Goal: Transaction & Acquisition: Book appointment/travel/reservation

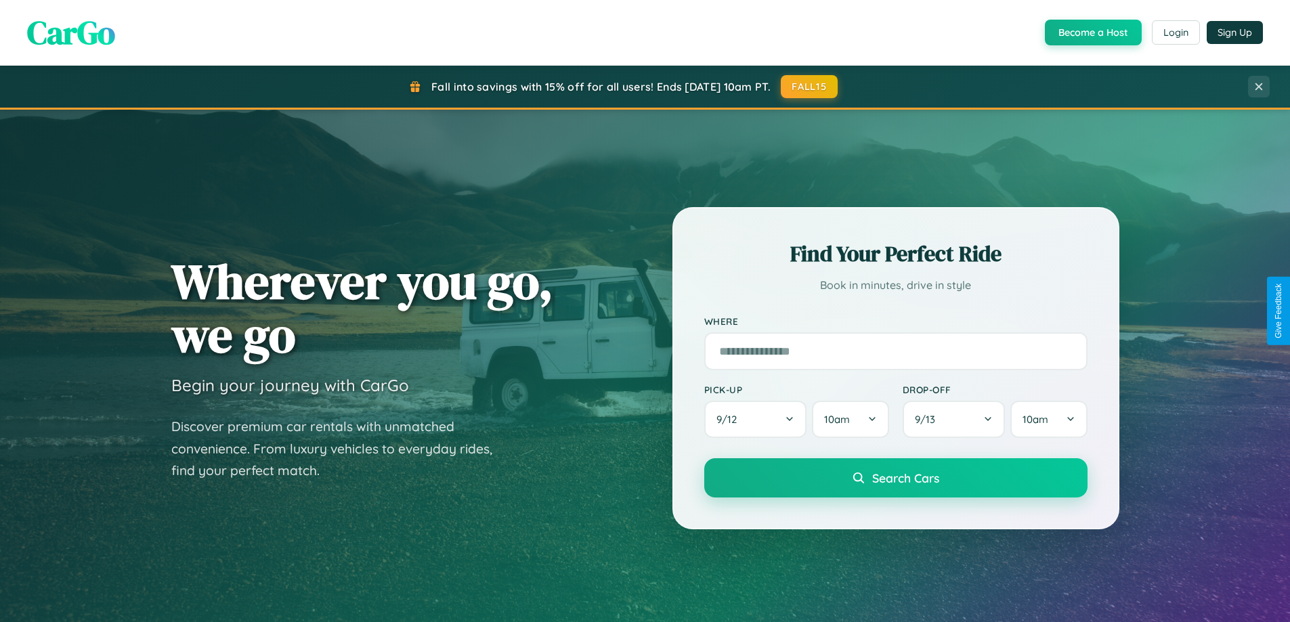
scroll to position [293, 0]
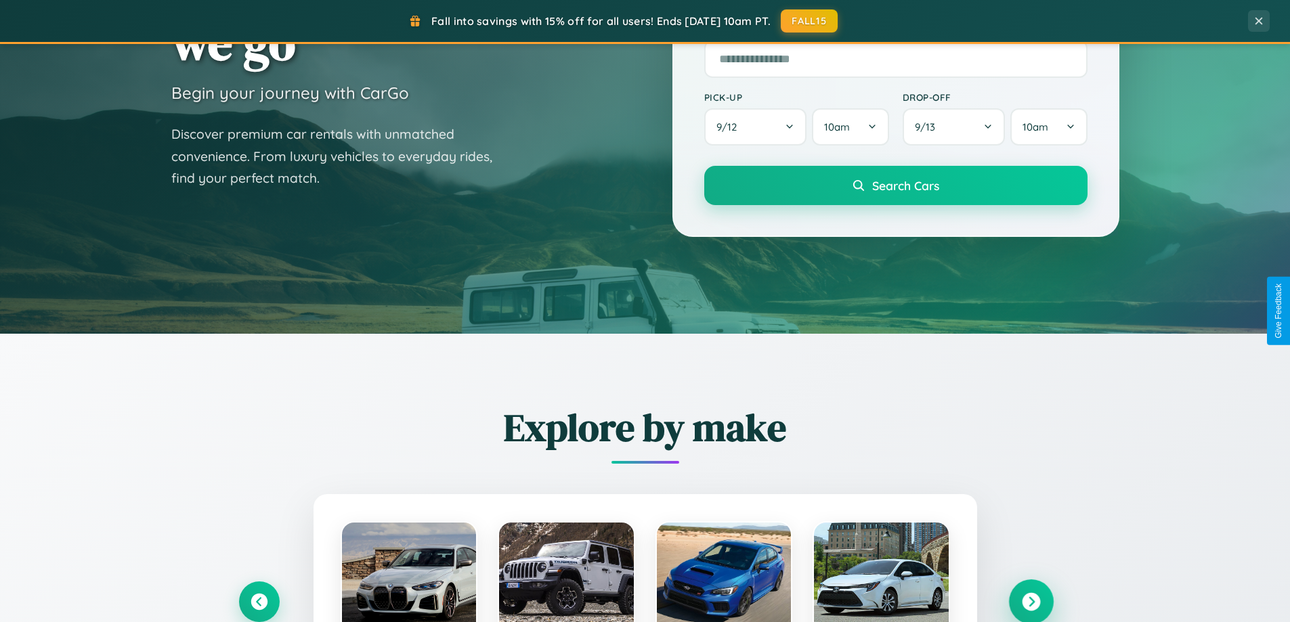
click at [1031, 602] on icon at bounding box center [1031, 602] width 18 height 18
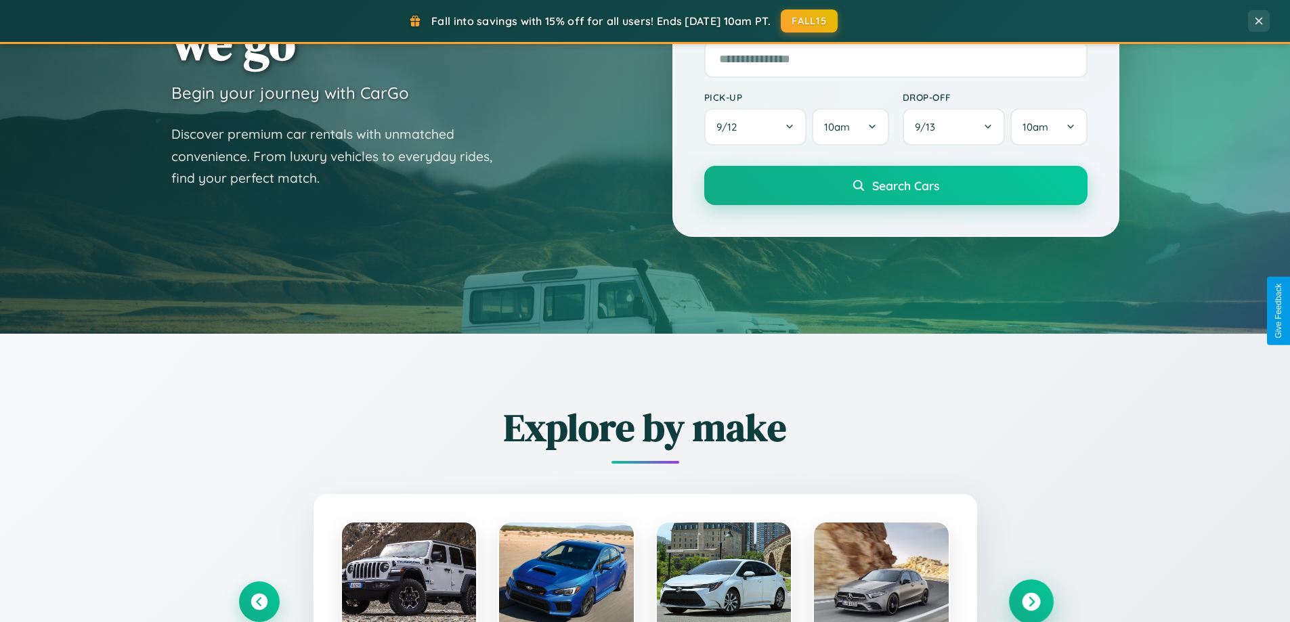
click at [1031, 601] on icon at bounding box center [1031, 602] width 18 height 18
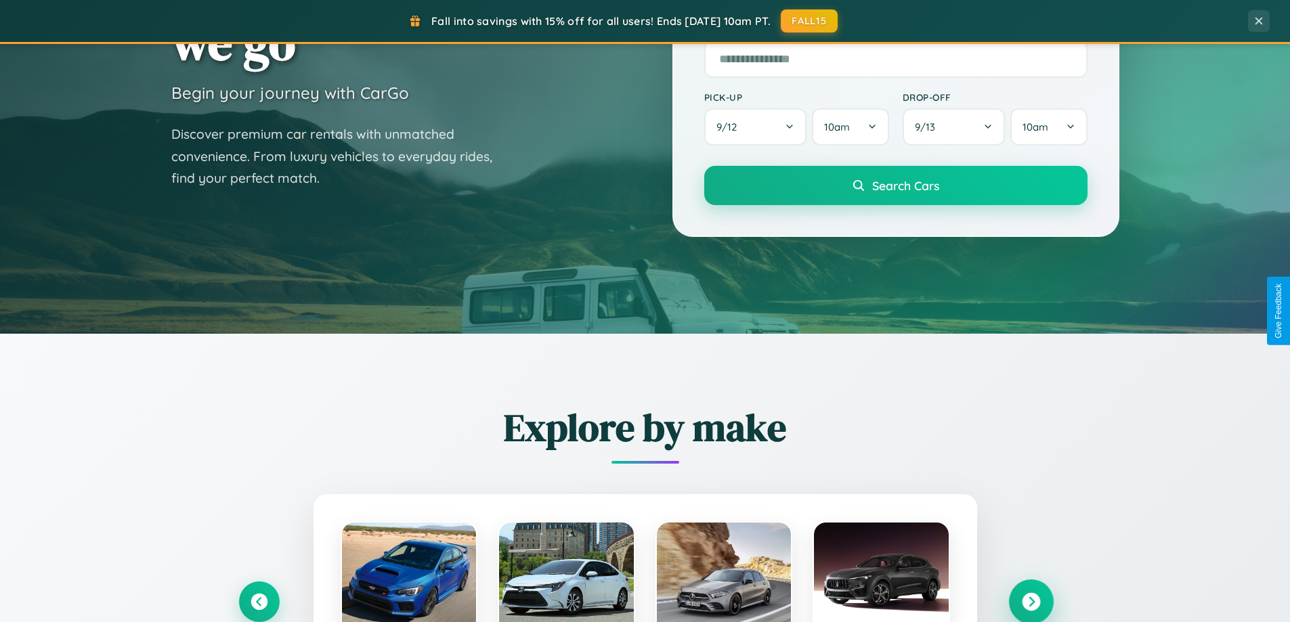
click at [1031, 601] on icon at bounding box center [1031, 602] width 18 height 18
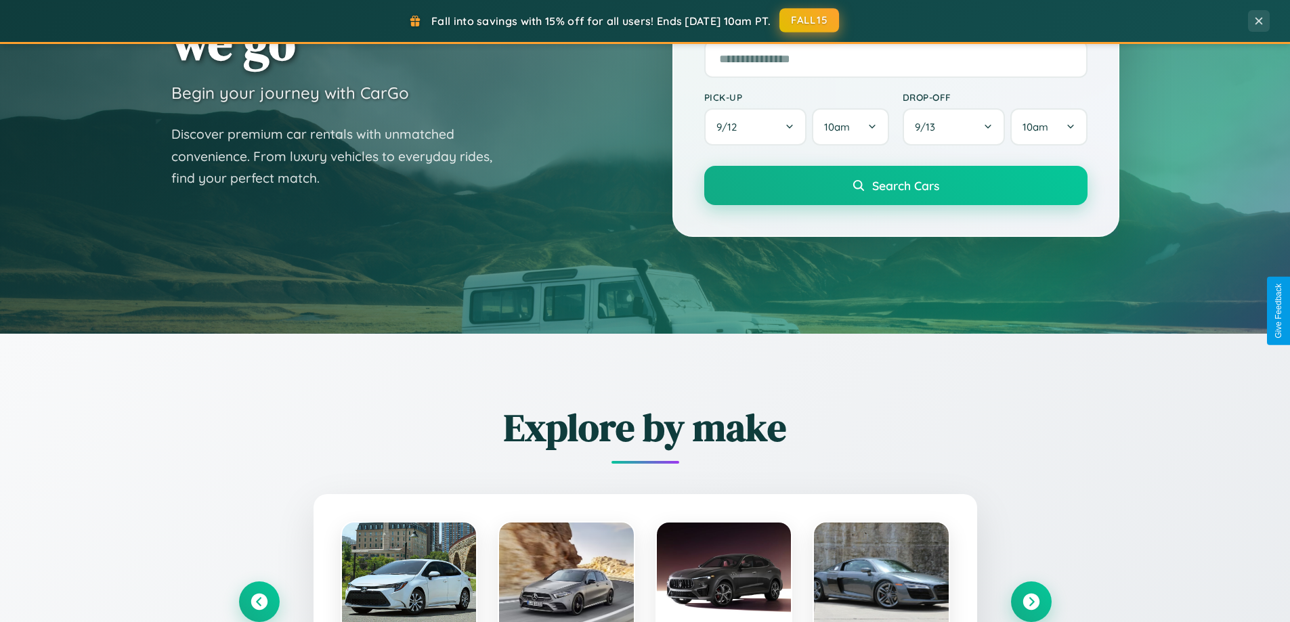
click at [810, 21] on button "FALL15" at bounding box center [809, 20] width 60 height 24
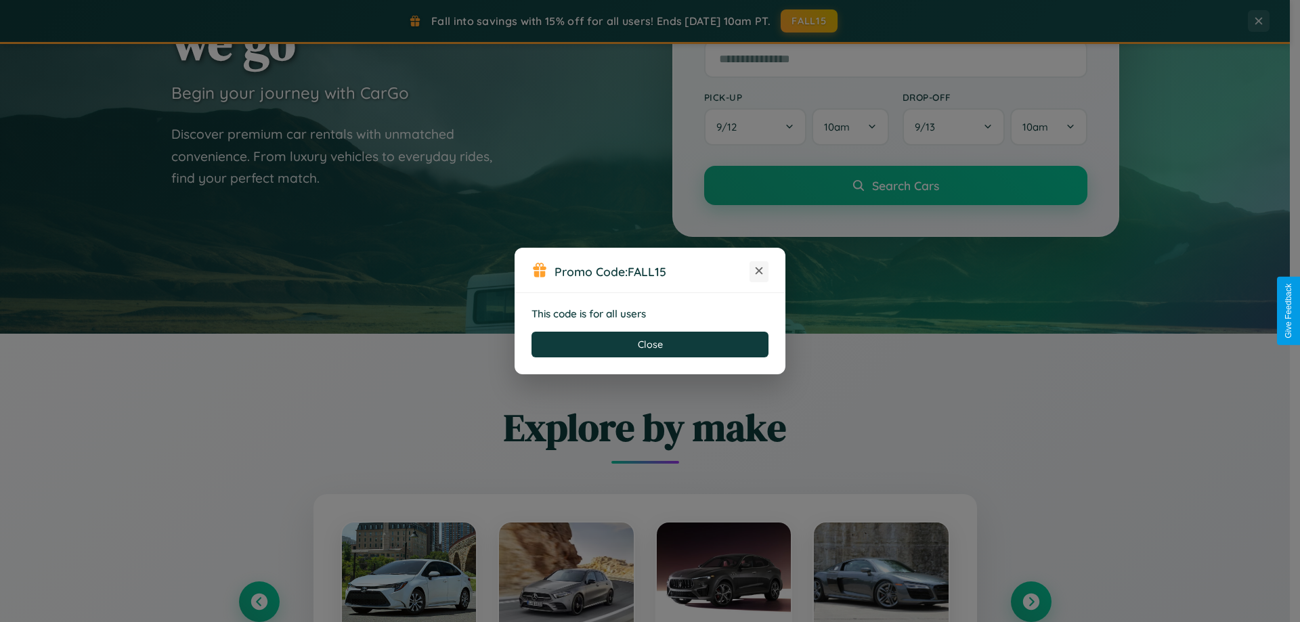
click at [759, 272] on icon at bounding box center [759, 271] width 14 height 14
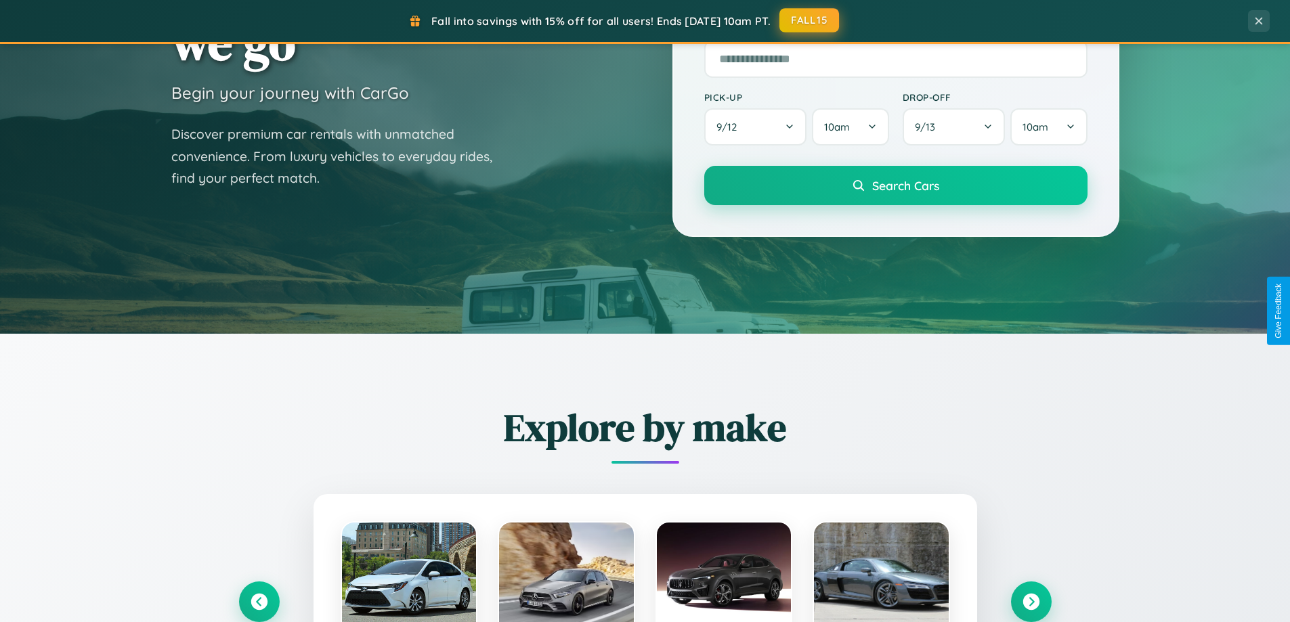
click at [810, 21] on button "FALL15" at bounding box center [809, 20] width 60 height 24
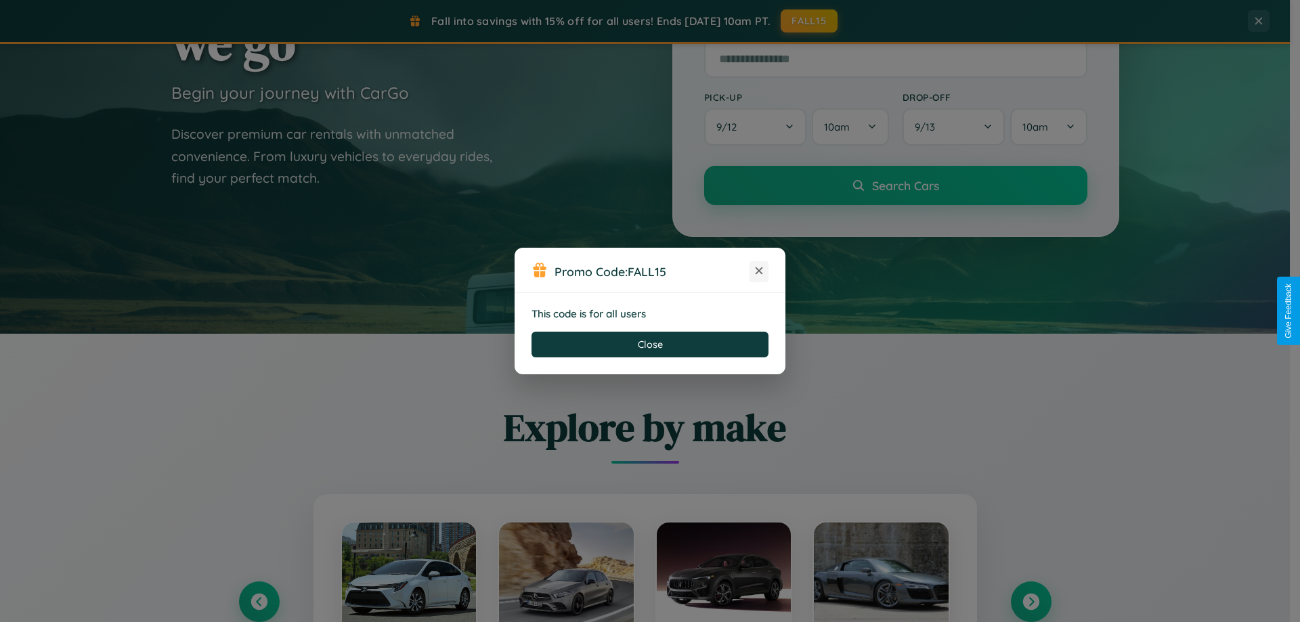
click at [759, 272] on icon at bounding box center [759, 271] width 14 height 14
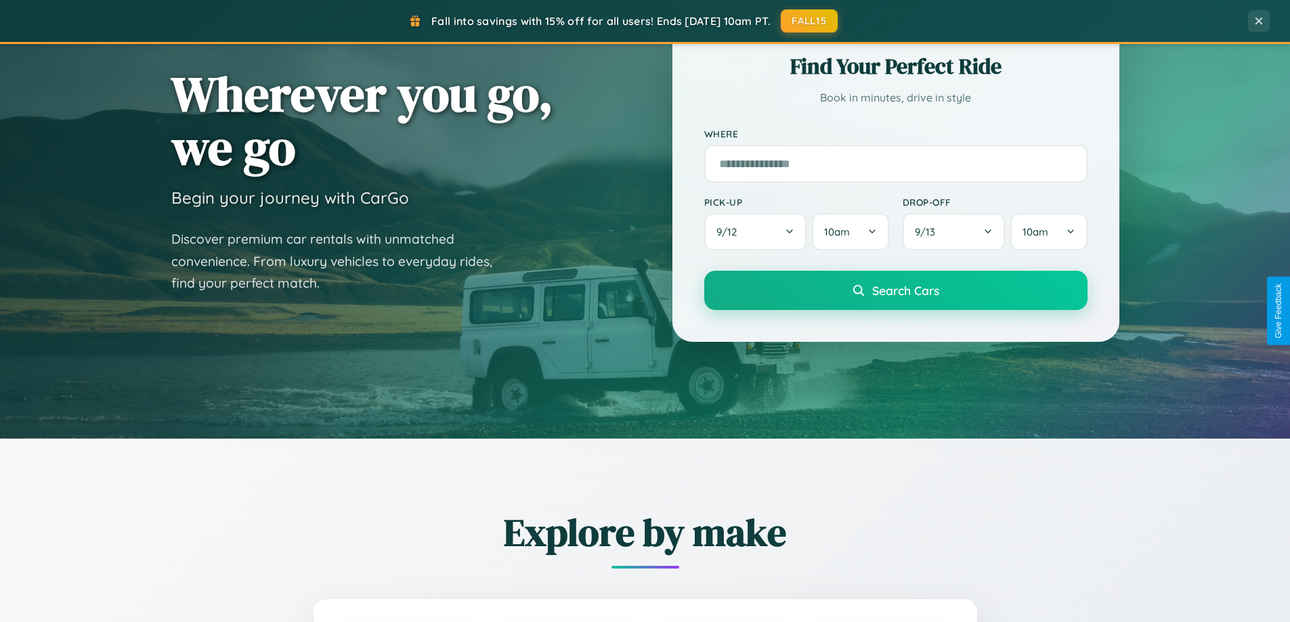
scroll to position [40, 0]
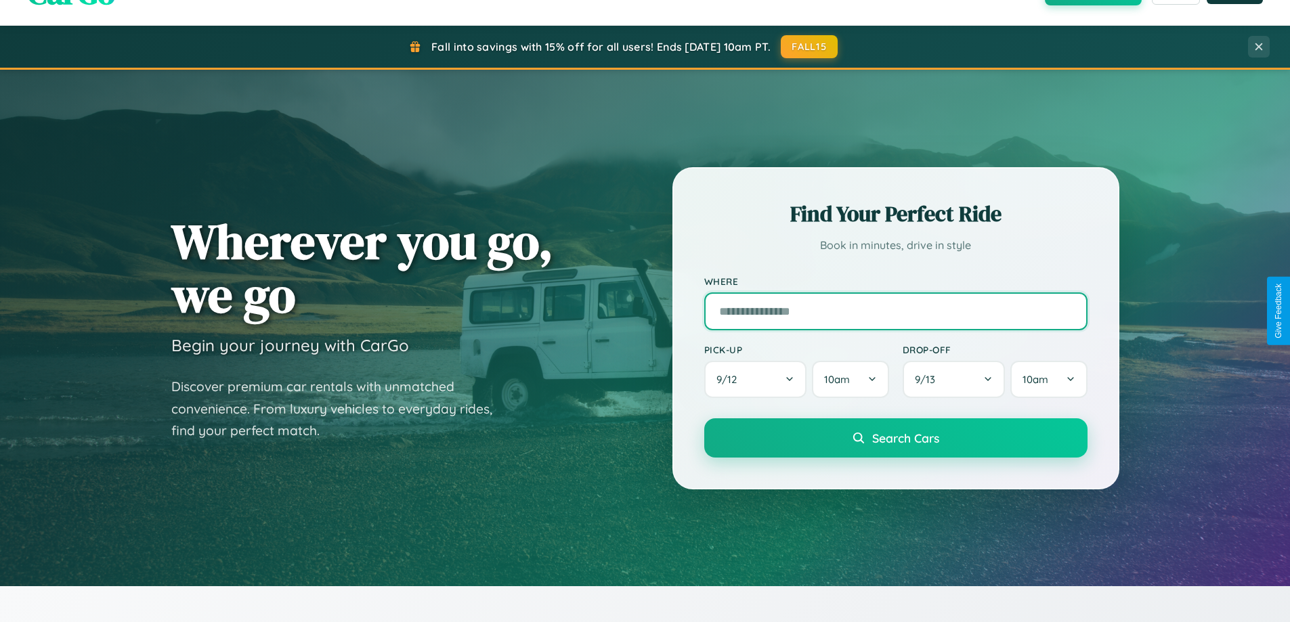
click at [895, 311] on input "text" at bounding box center [895, 312] width 383 height 38
type input "*********"
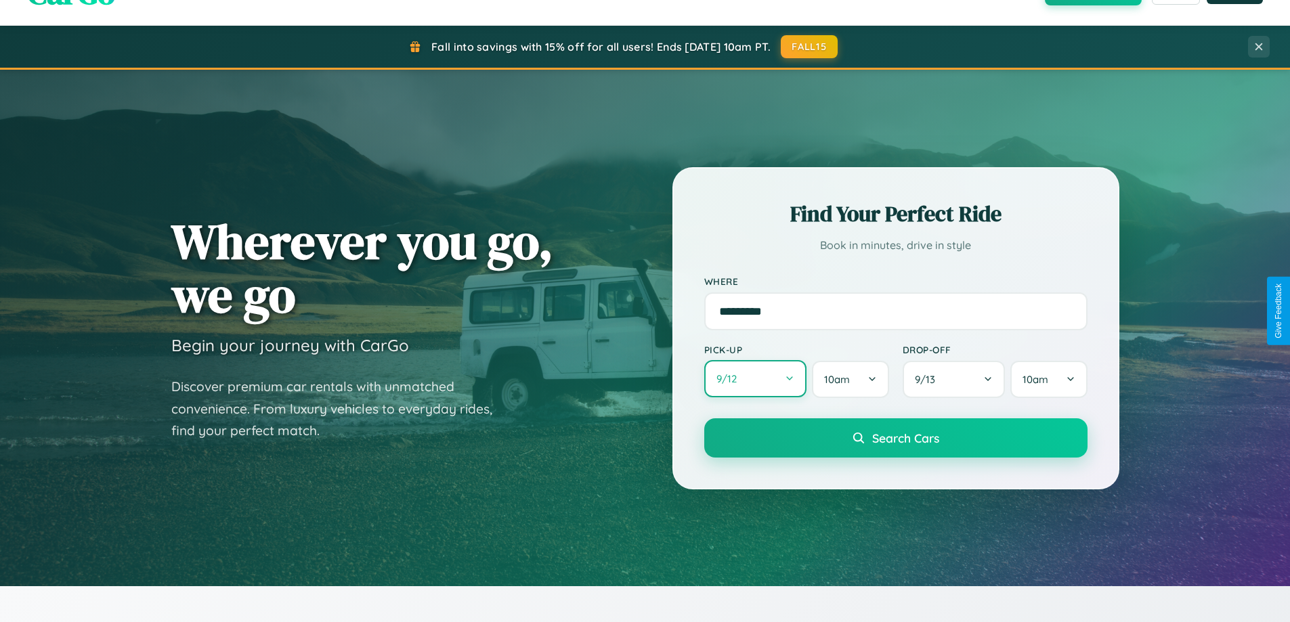
click at [755, 380] on button "9 / 12" at bounding box center [755, 378] width 103 height 37
select select "*"
select select "****"
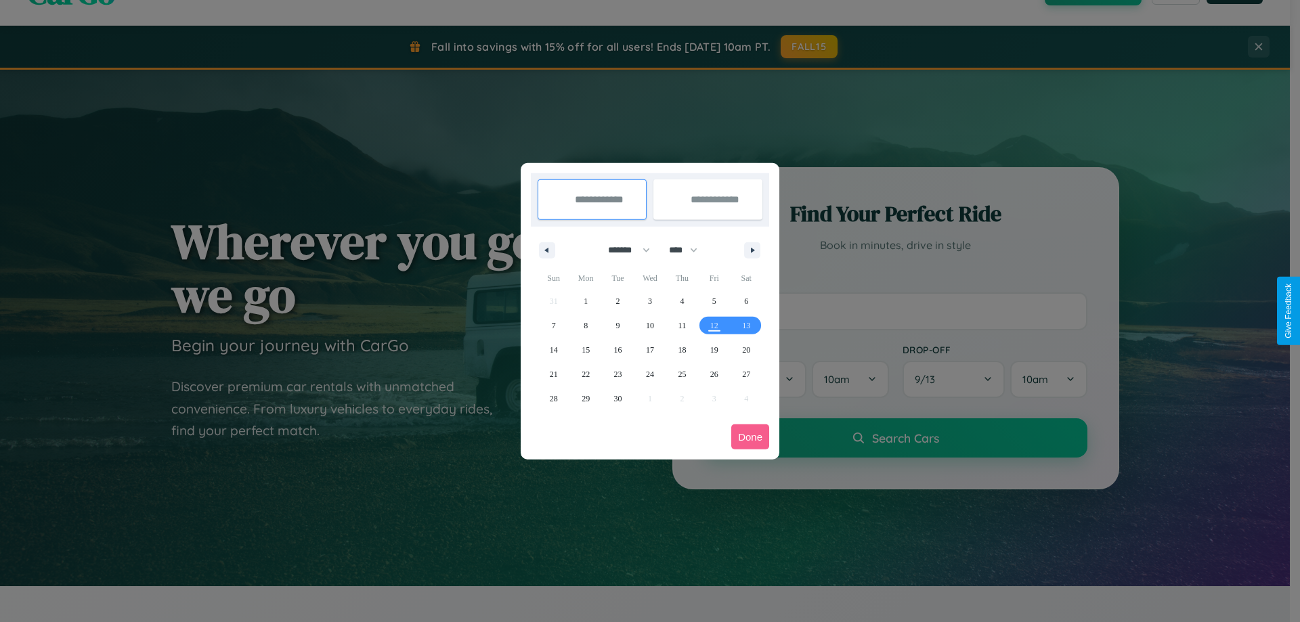
drag, startPoint x: 623, startPoint y: 250, endPoint x: 650, endPoint y: 272, distance: 34.7
click at [623, 250] on select "******* ******** ***** ***** *** **** **** ****** ********* ******* ******** **…" at bounding box center [627, 250] width 58 height 22
select select "*"
drag, startPoint x: 689, startPoint y: 250, endPoint x: 650, endPoint y: 272, distance: 44.9
click at [689, 250] on select "**** **** **** **** **** **** **** **** **** **** **** **** **** **** **** ****…" at bounding box center [682, 250] width 41 height 22
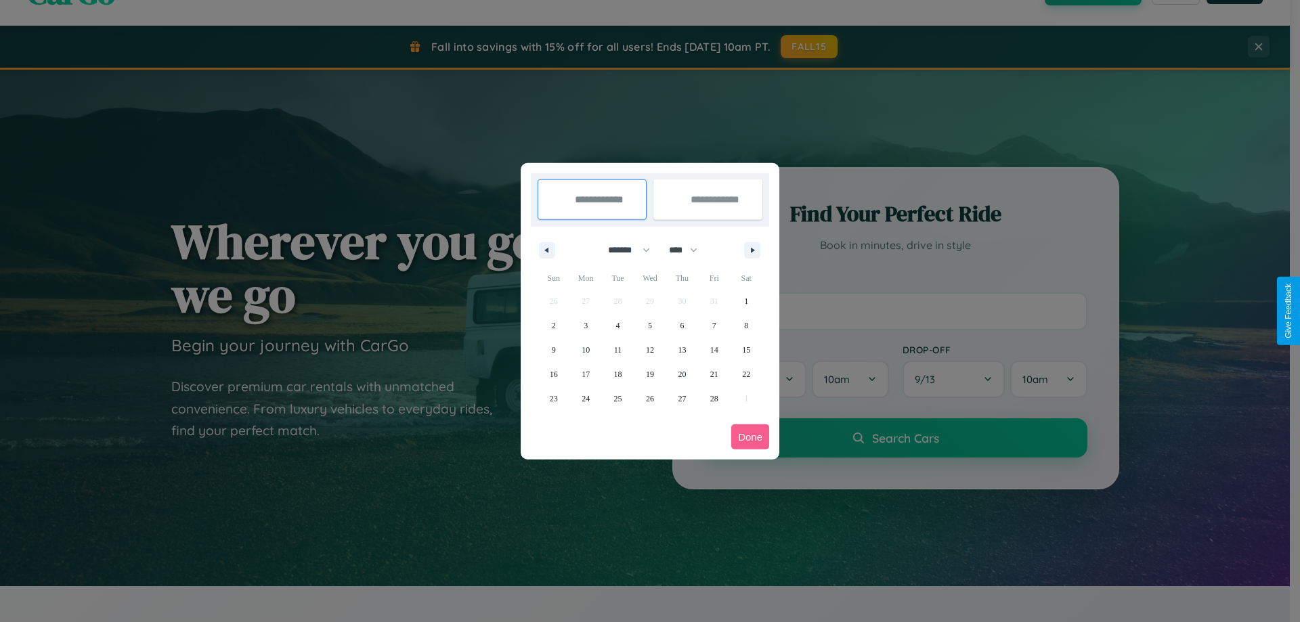
select select "****"
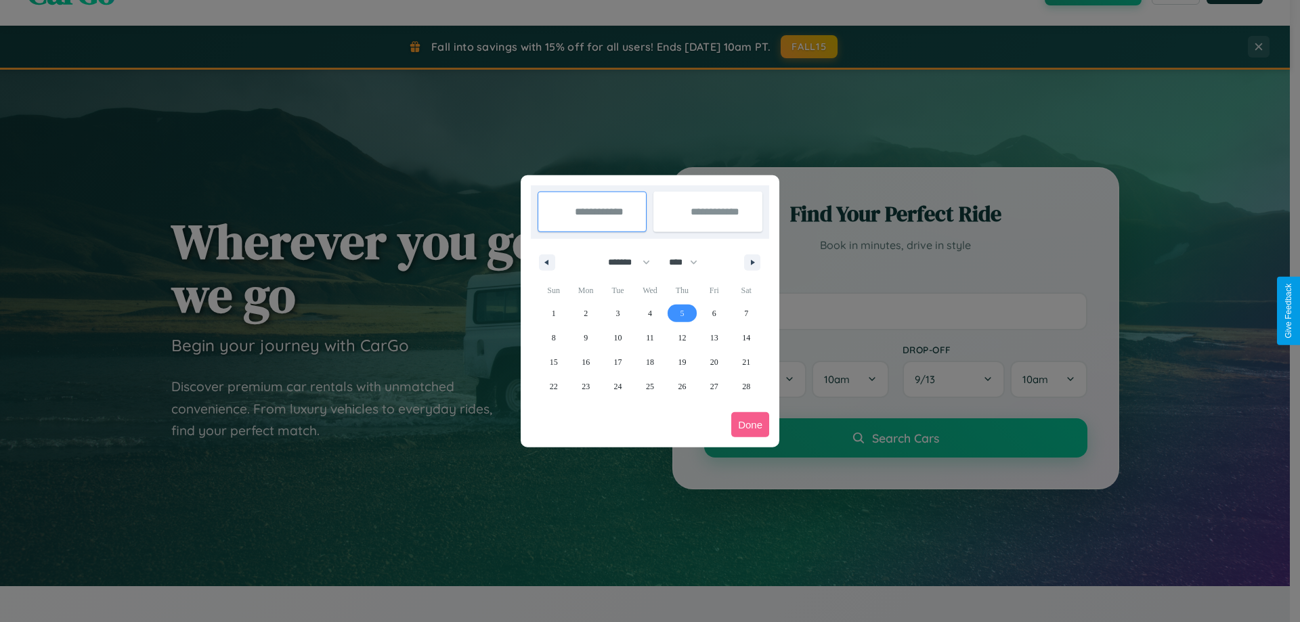
click at [682, 313] on span "5" at bounding box center [682, 313] width 4 height 24
type input "**********"
click at [553, 362] on span "15" at bounding box center [554, 362] width 8 height 24
type input "**********"
click at [750, 425] on button "Done" at bounding box center [750, 424] width 38 height 25
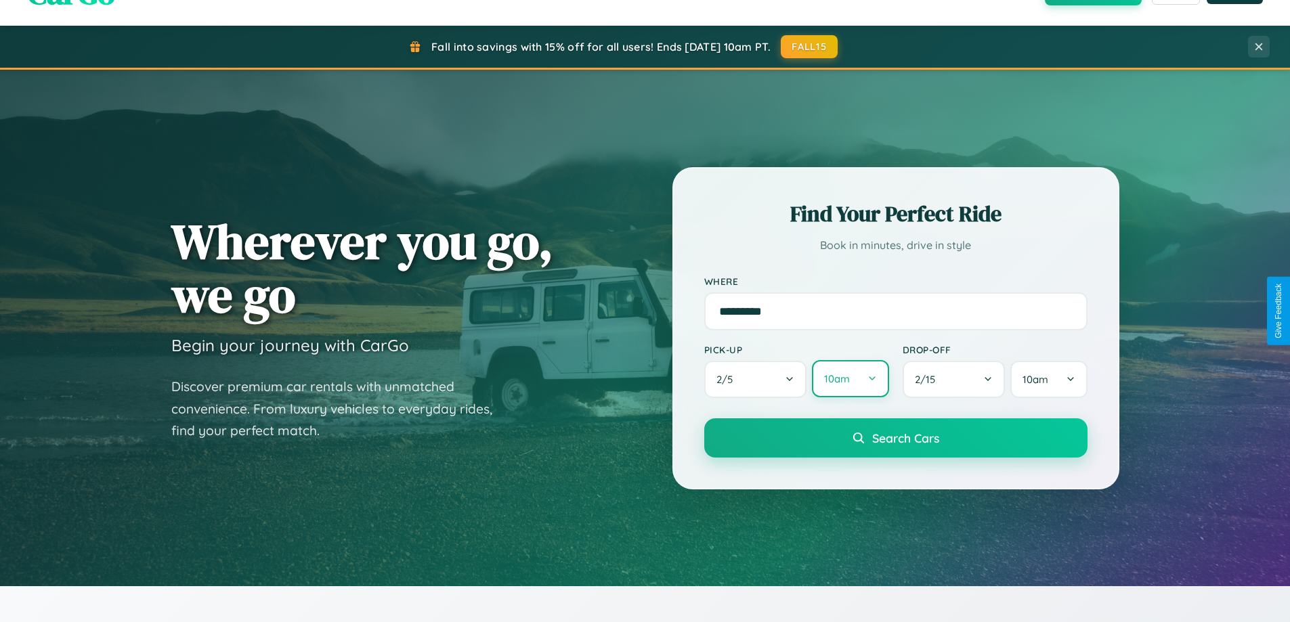
click at [850, 380] on button "10am" at bounding box center [850, 378] width 77 height 37
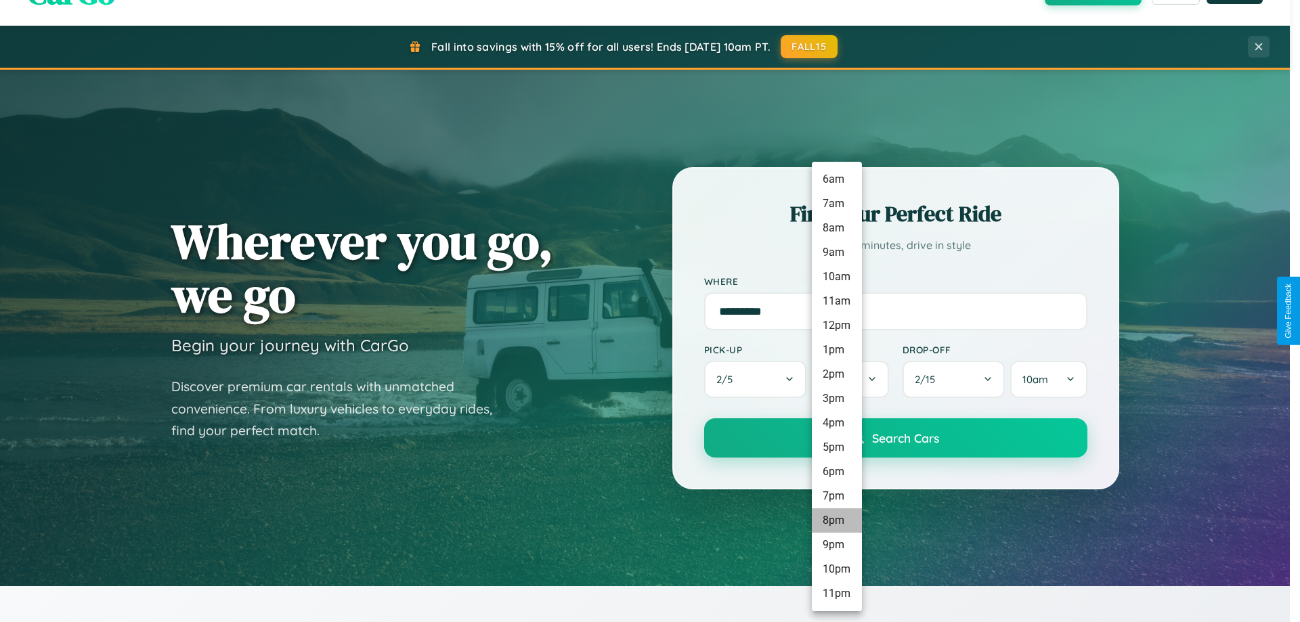
click at [836, 521] on li "8pm" at bounding box center [837, 521] width 50 height 24
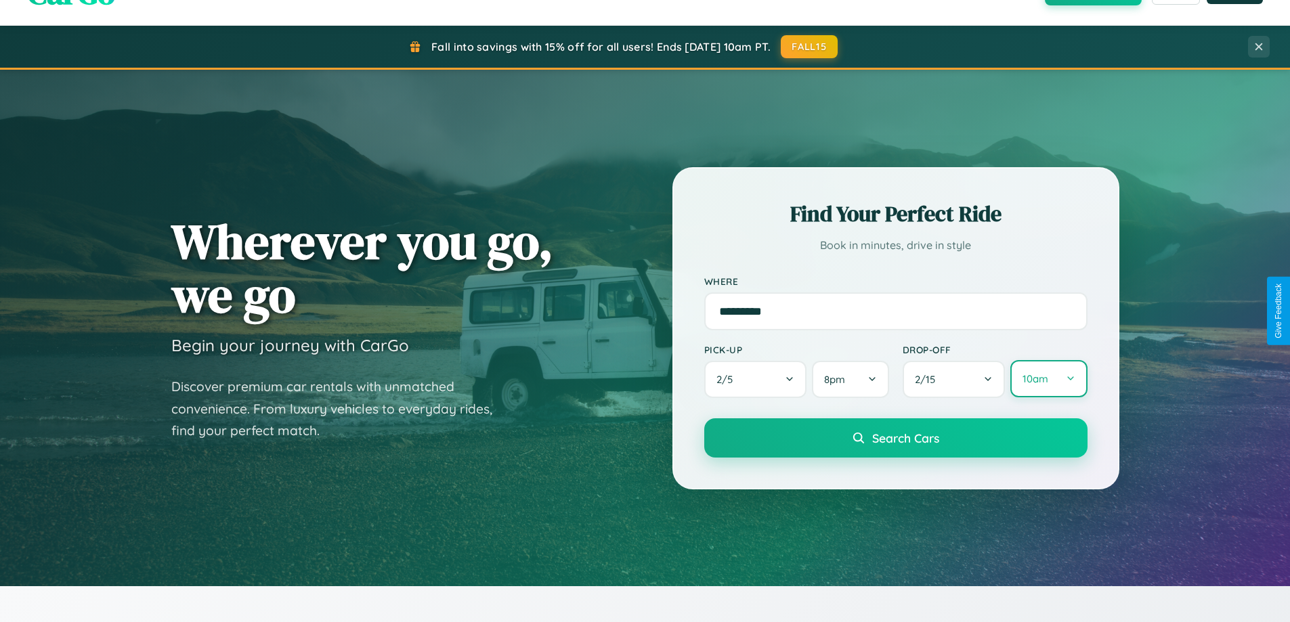
click at [1048, 379] on button "10am" at bounding box center [1048, 378] width 77 height 37
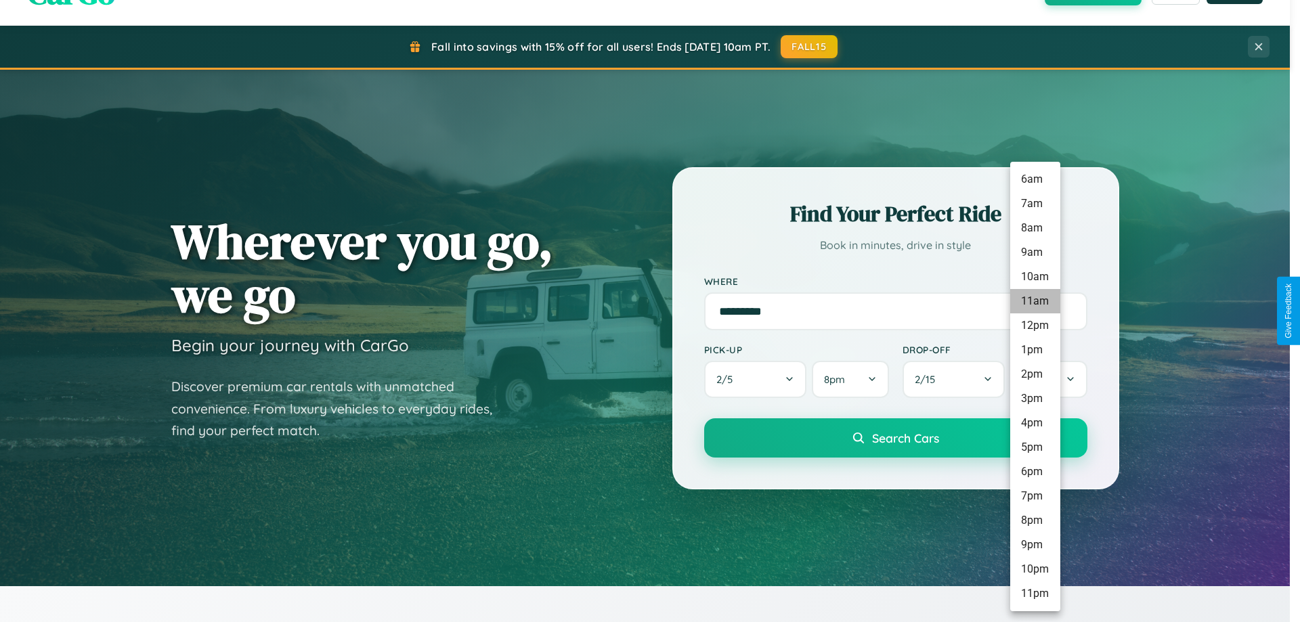
click at [1035, 301] on li "11am" at bounding box center [1035, 301] width 50 height 24
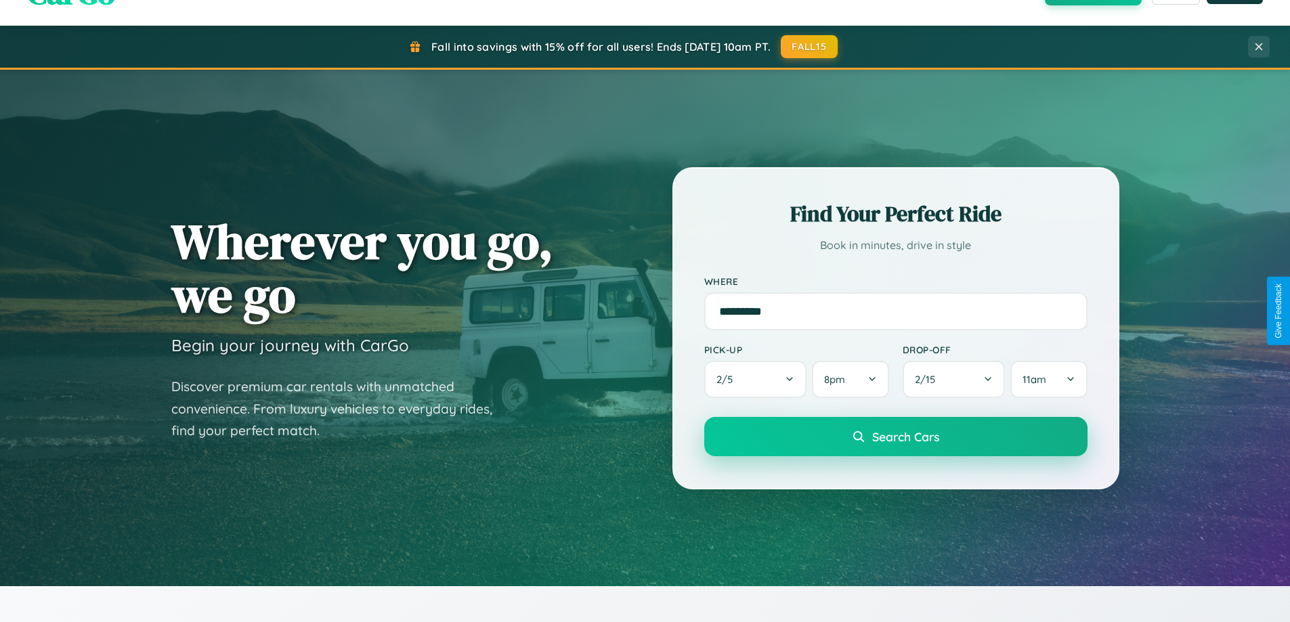
click at [895, 437] on span "Search Cars" at bounding box center [905, 436] width 67 height 15
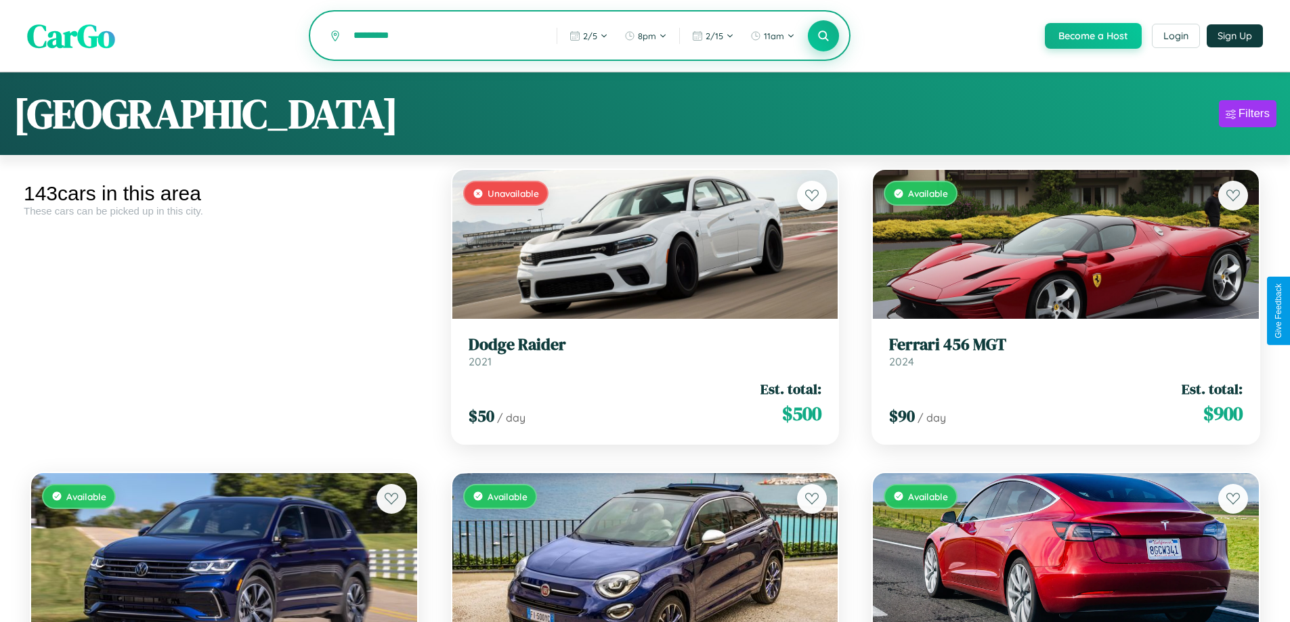
type input "*********"
click at [823, 37] on icon at bounding box center [823, 35] width 13 height 13
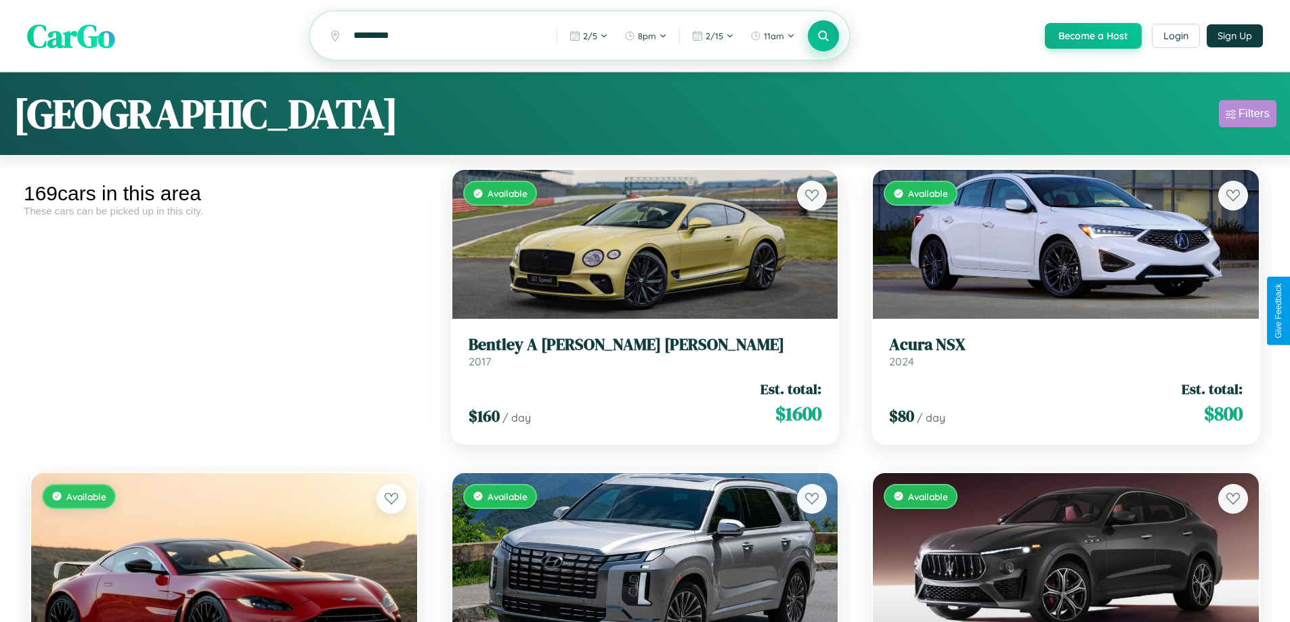
click at [1247, 116] on div "Filters" at bounding box center [1254, 114] width 31 height 14
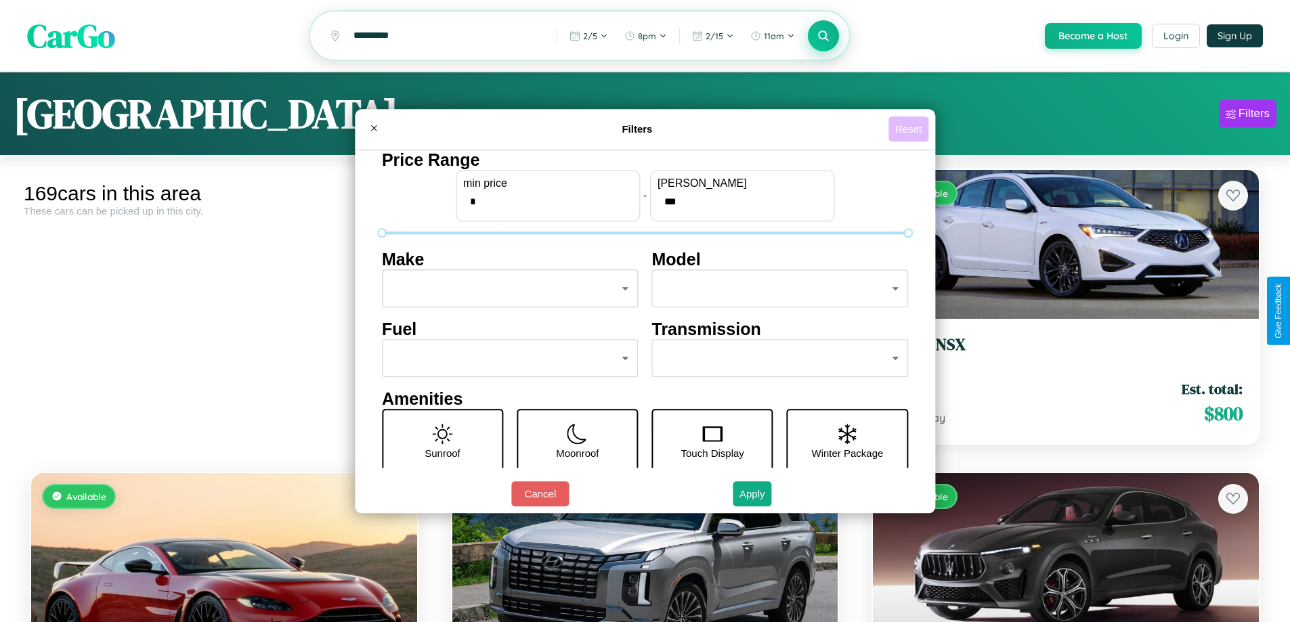
click at [910, 129] on button "Reset" at bounding box center [908, 128] width 40 height 25
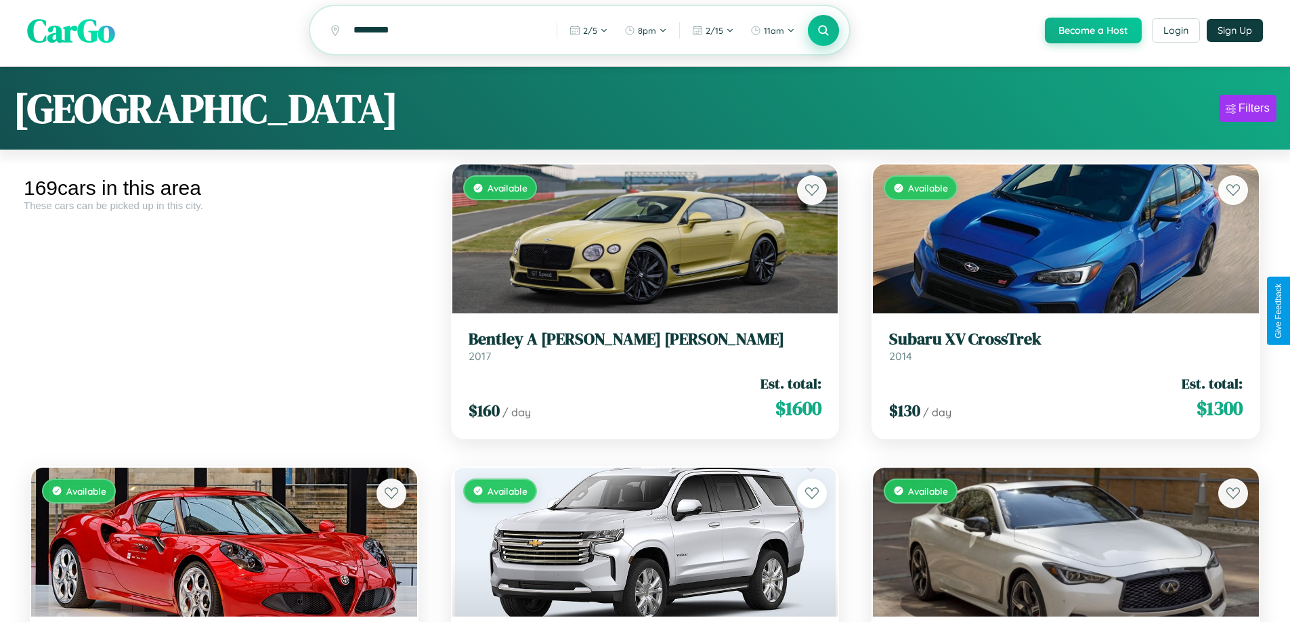
scroll to position [9591, 0]
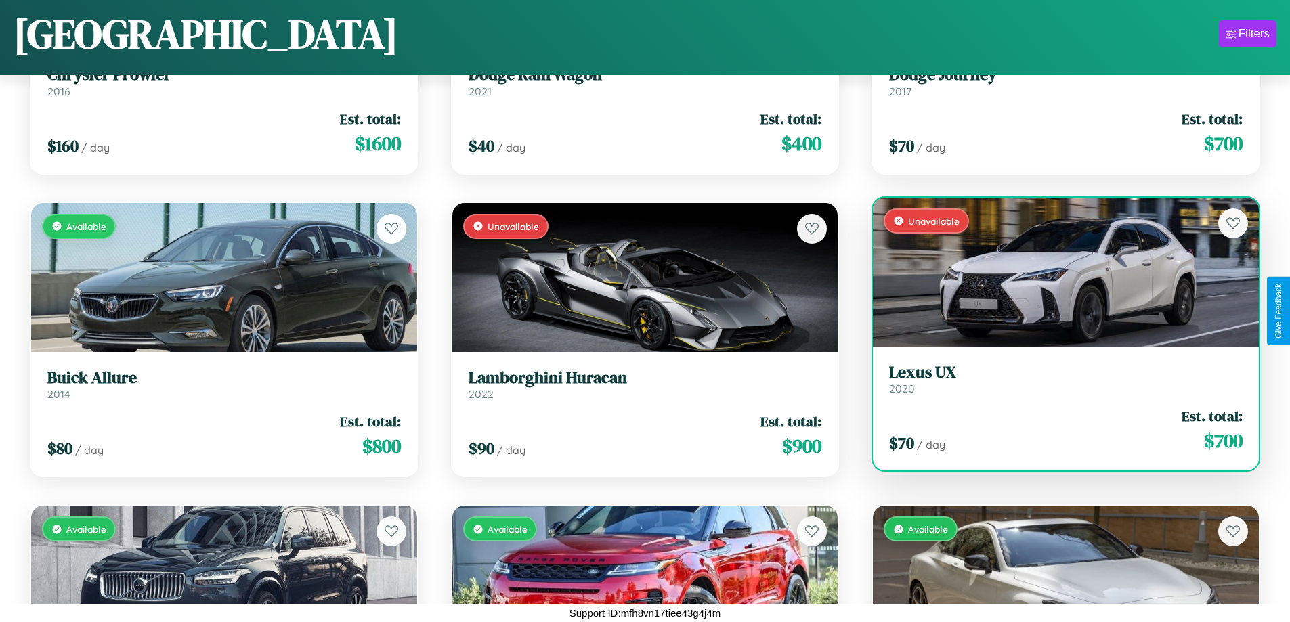
click at [1057, 383] on h3 "Lexus UX" at bounding box center [1066, 373] width 354 height 20
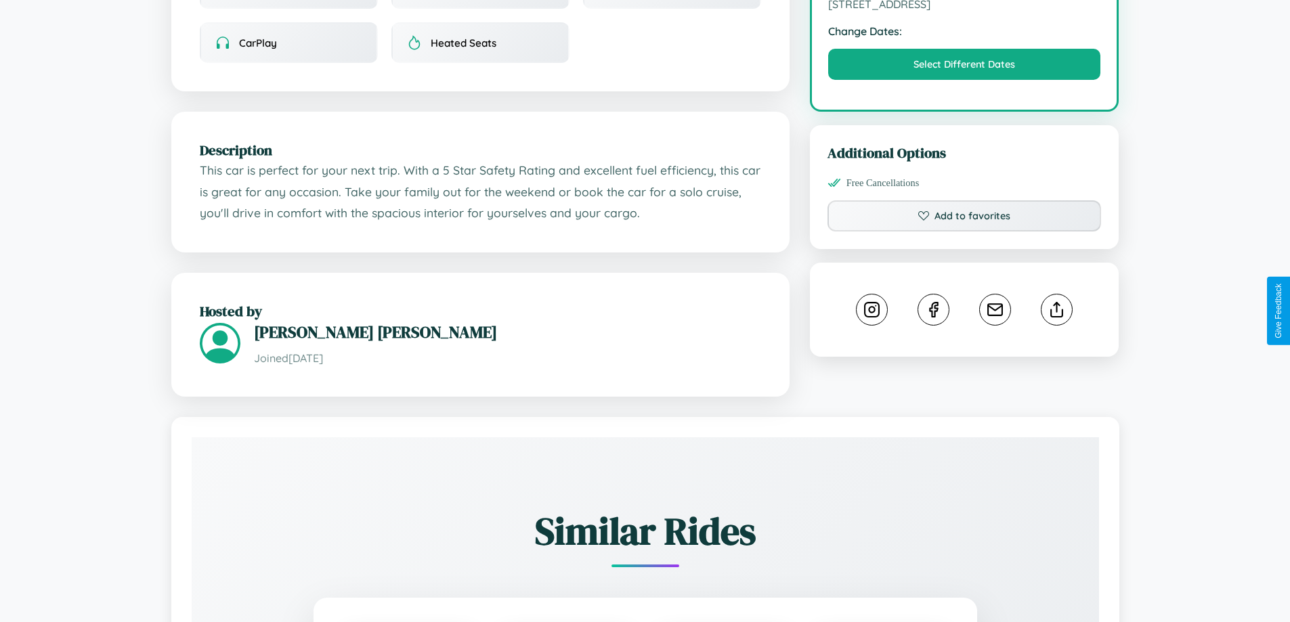
scroll to position [487, 0]
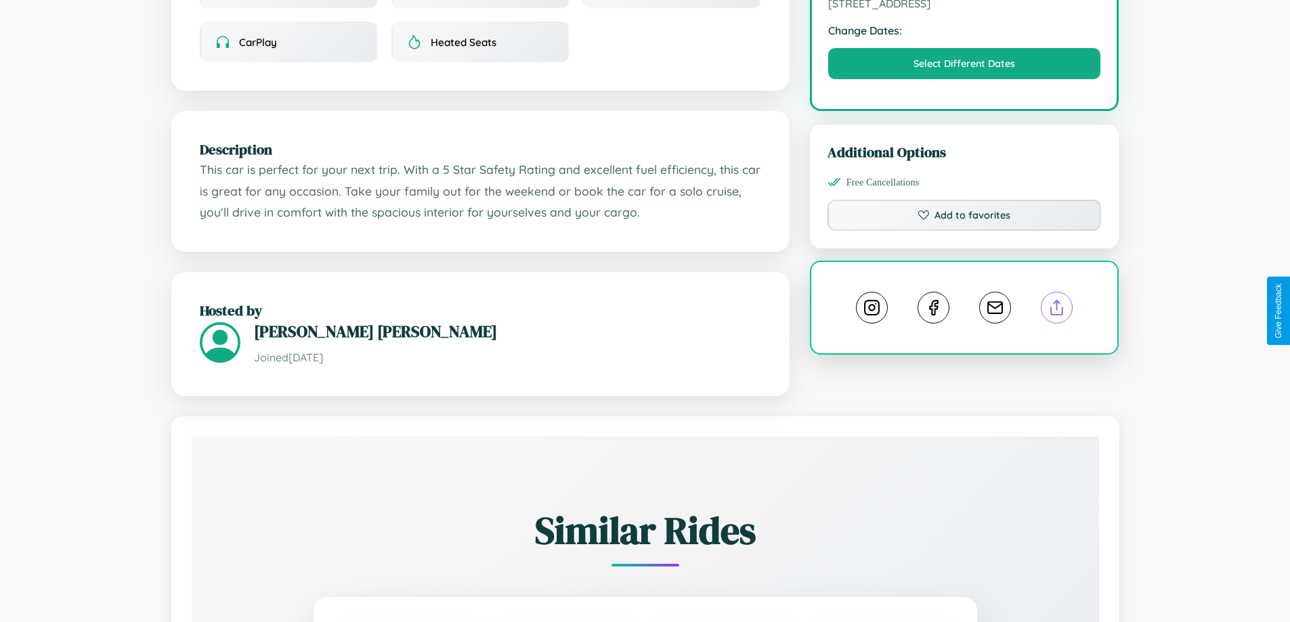
click at [1057, 310] on line at bounding box center [1057, 305] width 0 height 9
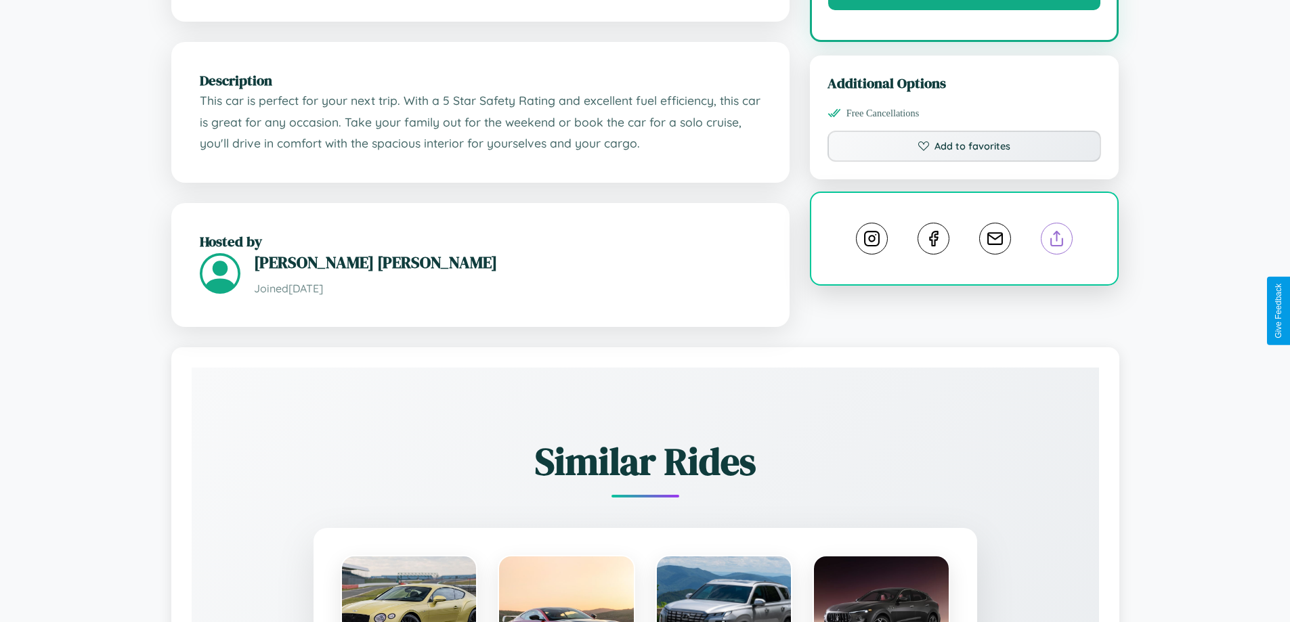
scroll to position [836, 0]
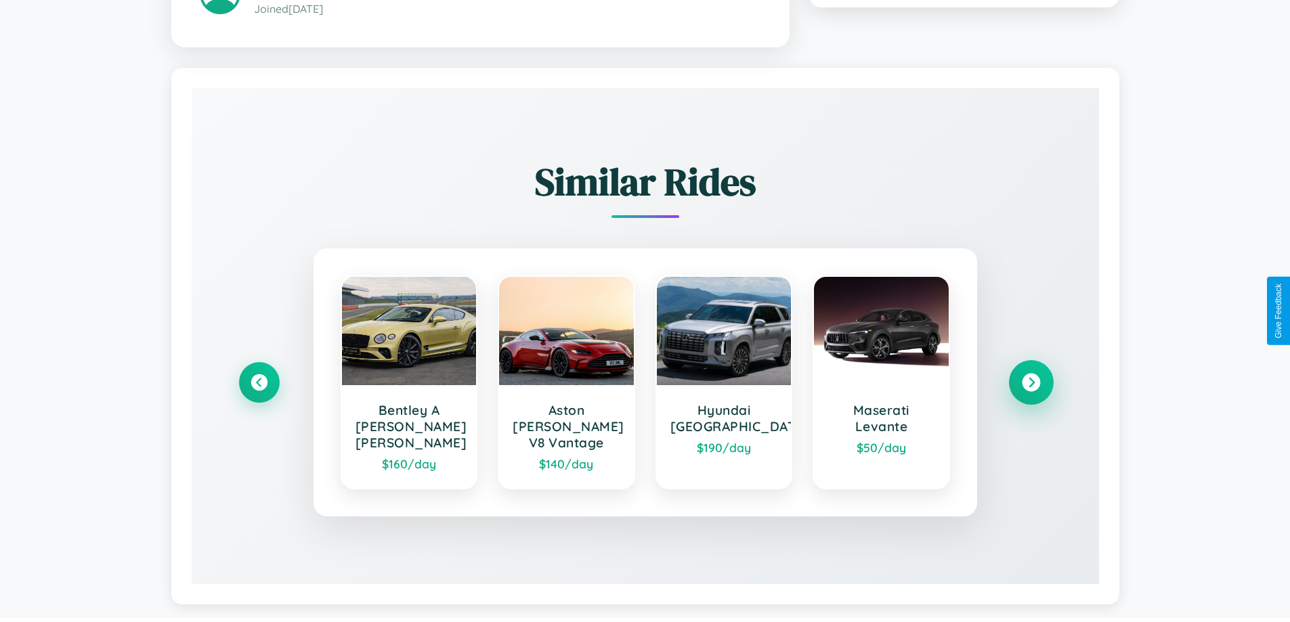
click at [1031, 376] on icon at bounding box center [1031, 382] width 18 height 18
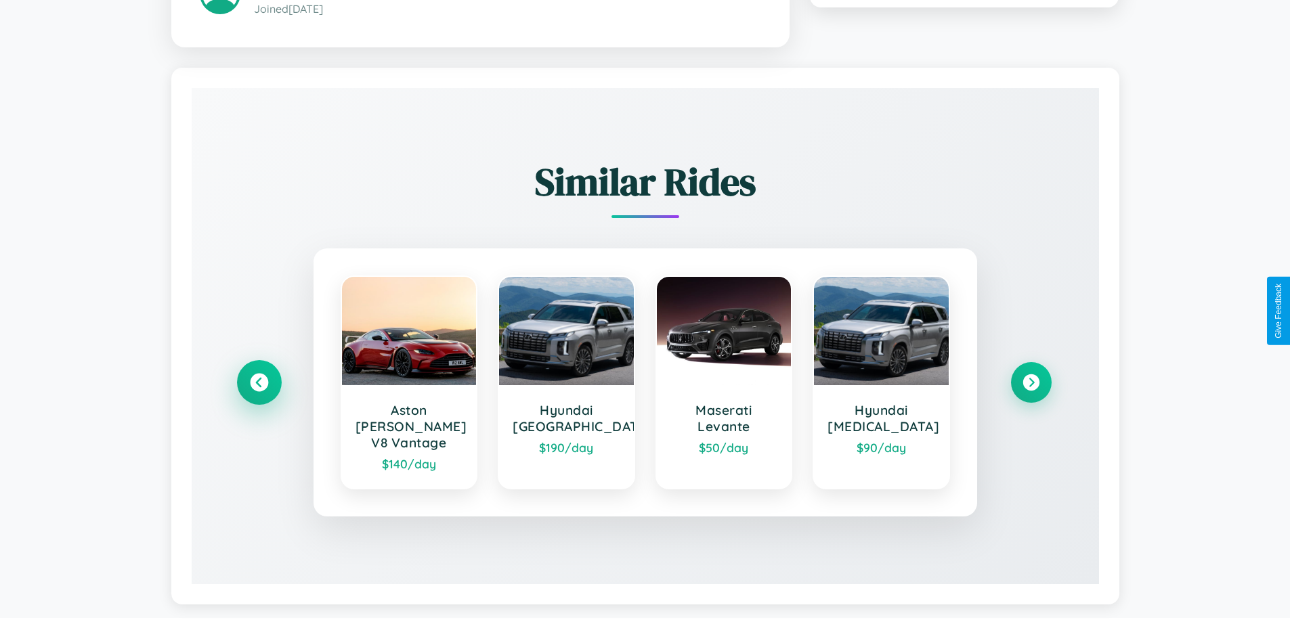
click at [259, 376] on icon at bounding box center [259, 382] width 18 height 18
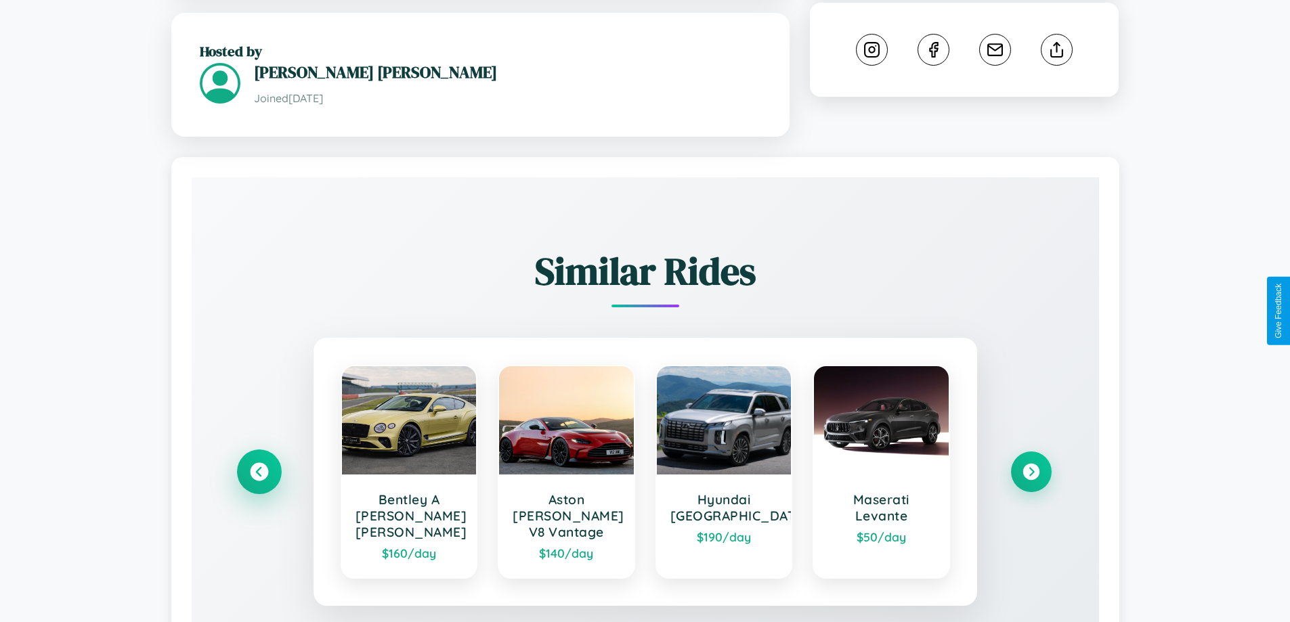
scroll to position [0, 0]
